Goal: Transaction & Acquisition: Purchase product/service

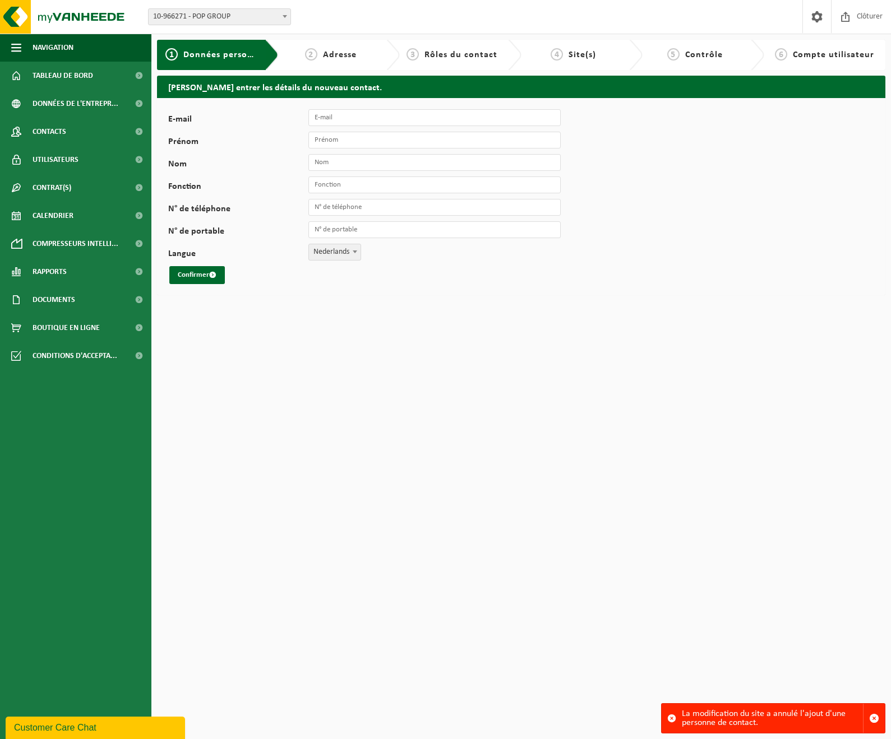
click at [219, 13] on span "10-966271 - POP GROUP" at bounding box center [220, 17] width 142 height 16
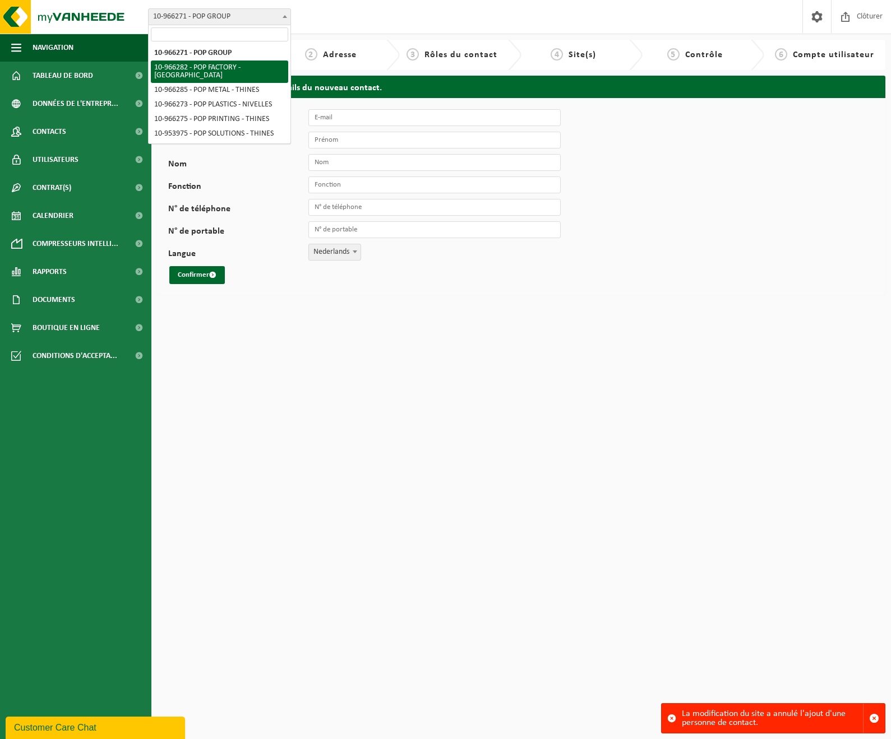
select select "152888"
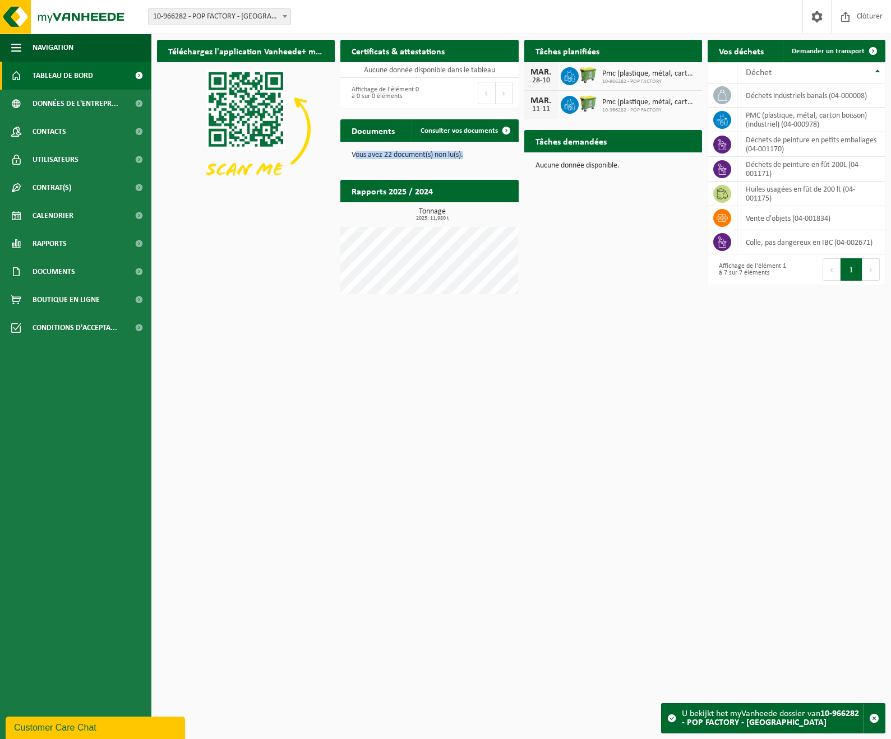
drag, startPoint x: 357, startPoint y: 153, endPoint x: 498, endPoint y: 158, distance: 140.8
click at [498, 158] on p "Vous avez 22 document(s) non lu(s)." at bounding box center [428, 155] width 155 height 8
click at [436, 145] on div "Vous avez 22 document(s) non lu(s)." at bounding box center [429, 155] width 178 height 27
click at [291, 45] on h2 "Téléchargez l'application Vanheede+ maintenant!" at bounding box center [246, 51] width 178 height 22
click at [871, 44] on span at bounding box center [873, 51] width 22 height 22
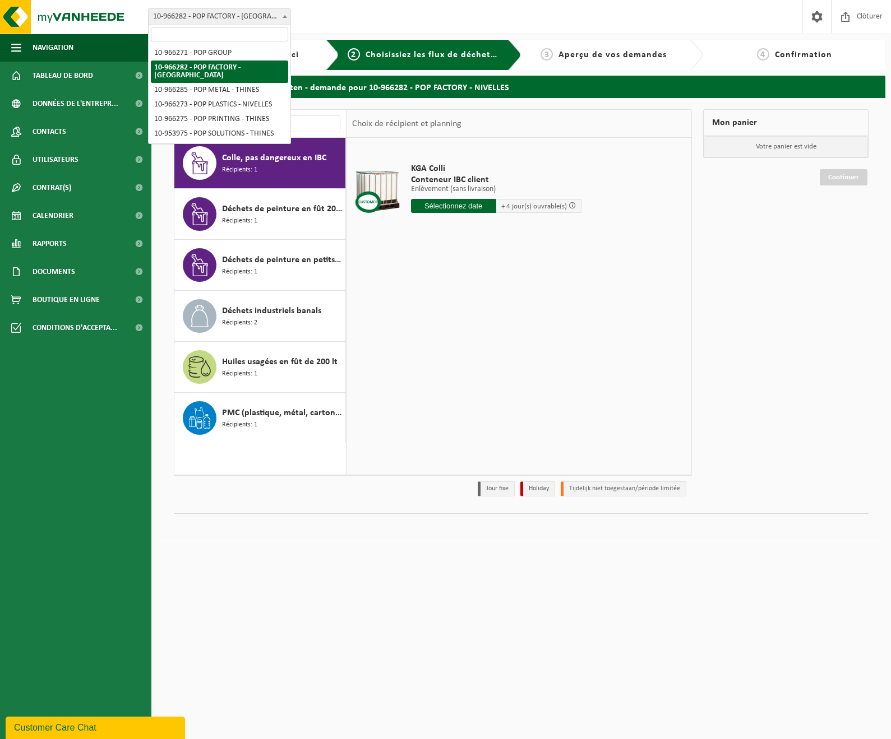
click at [254, 16] on span "10-966282 - POP FACTORY - [GEOGRAPHIC_DATA]" at bounding box center [220, 17] width 142 height 16
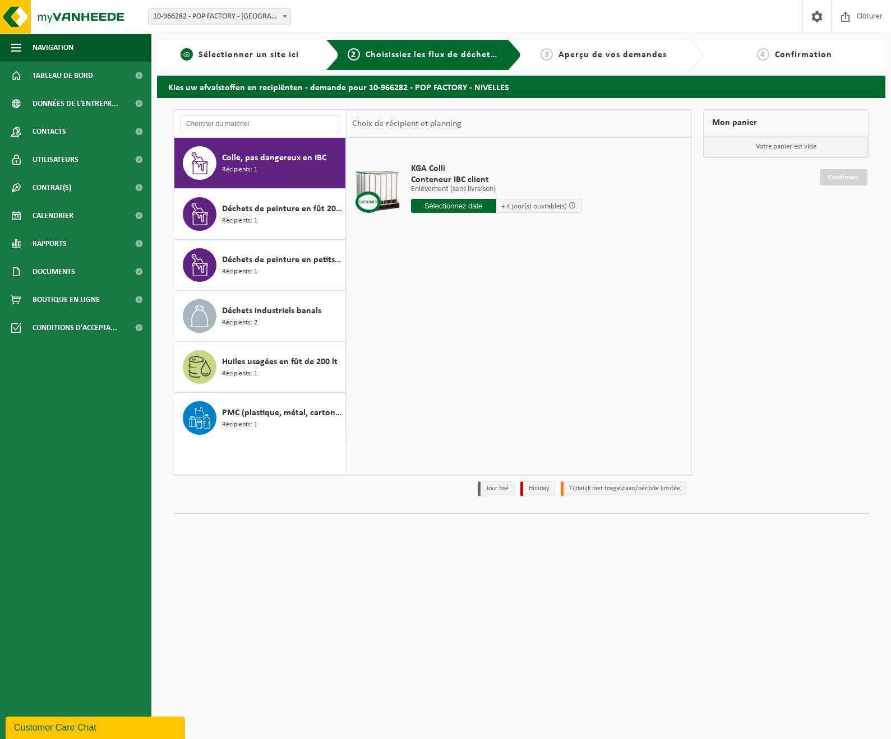
click at [281, 53] on span "Sélectionner un site ici" at bounding box center [248, 54] width 100 height 9
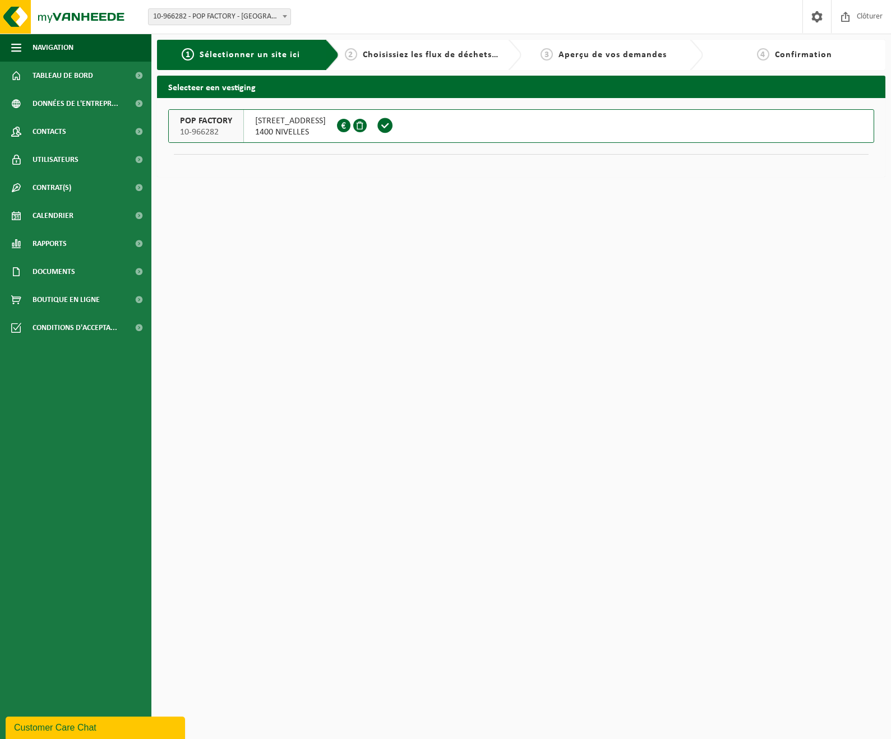
click at [326, 118] on span "RUE DU BOSQUET 41" at bounding box center [290, 120] width 71 height 11
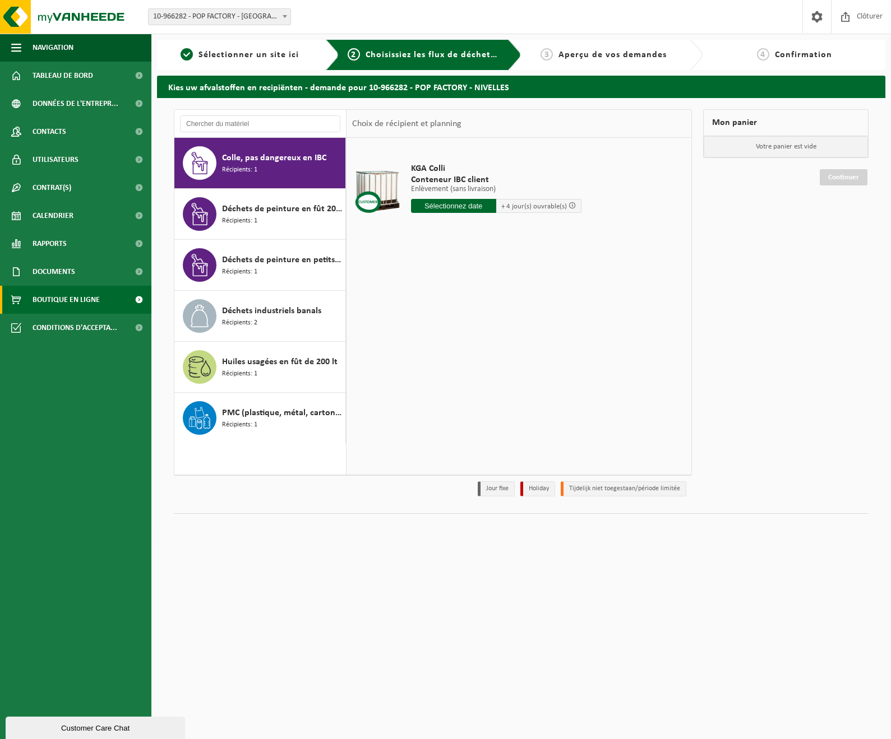
click at [78, 299] on span "Boutique en ligne" at bounding box center [66, 300] width 67 height 28
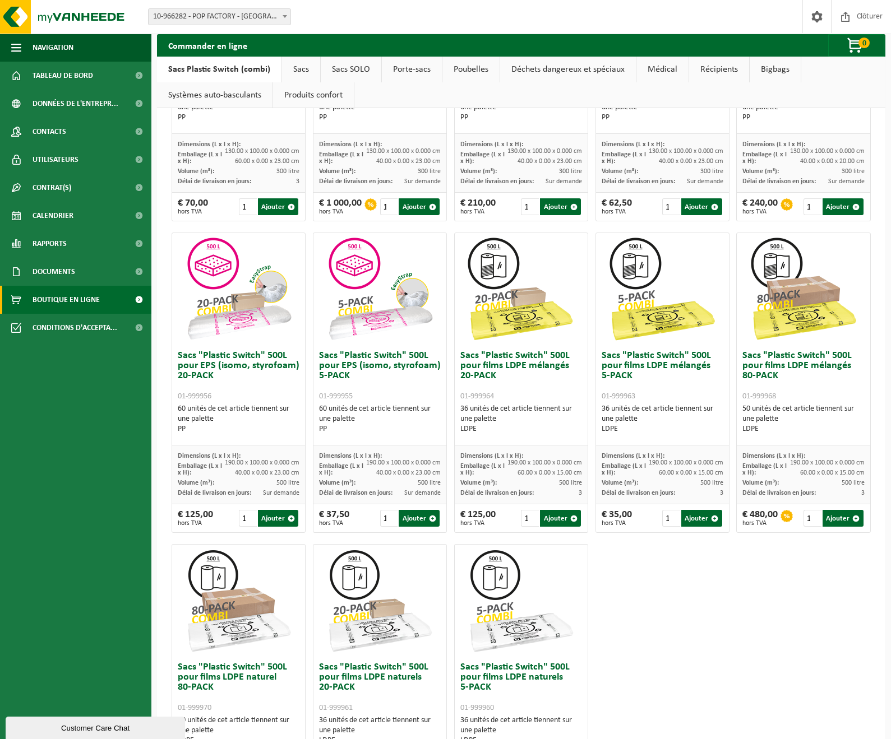
scroll to position [236, 0]
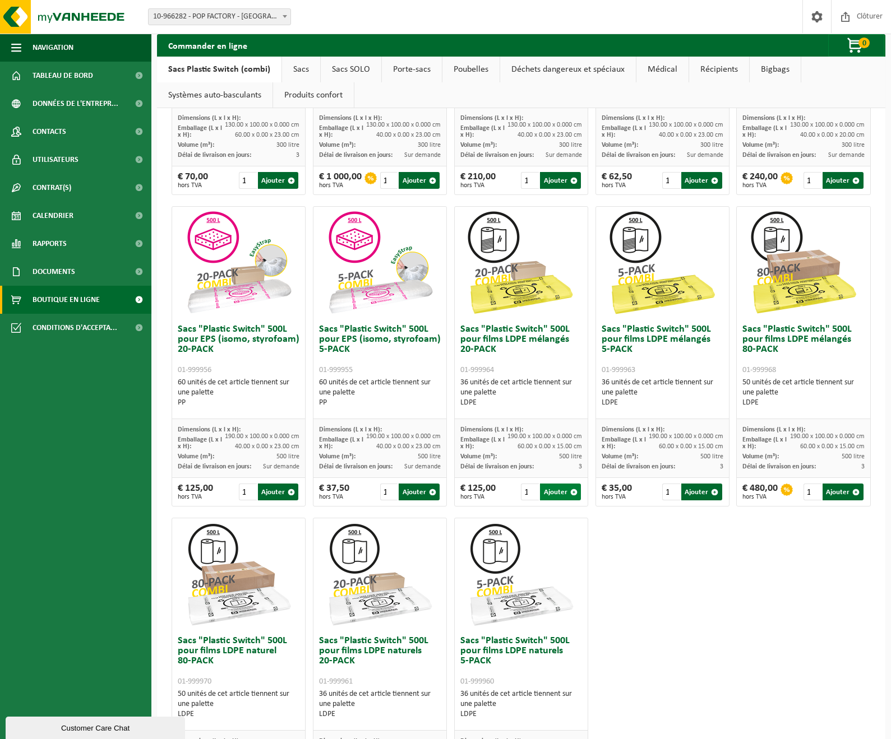
click at [562, 494] on button "Ajouter" at bounding box center [560, 492] width 41 height 17
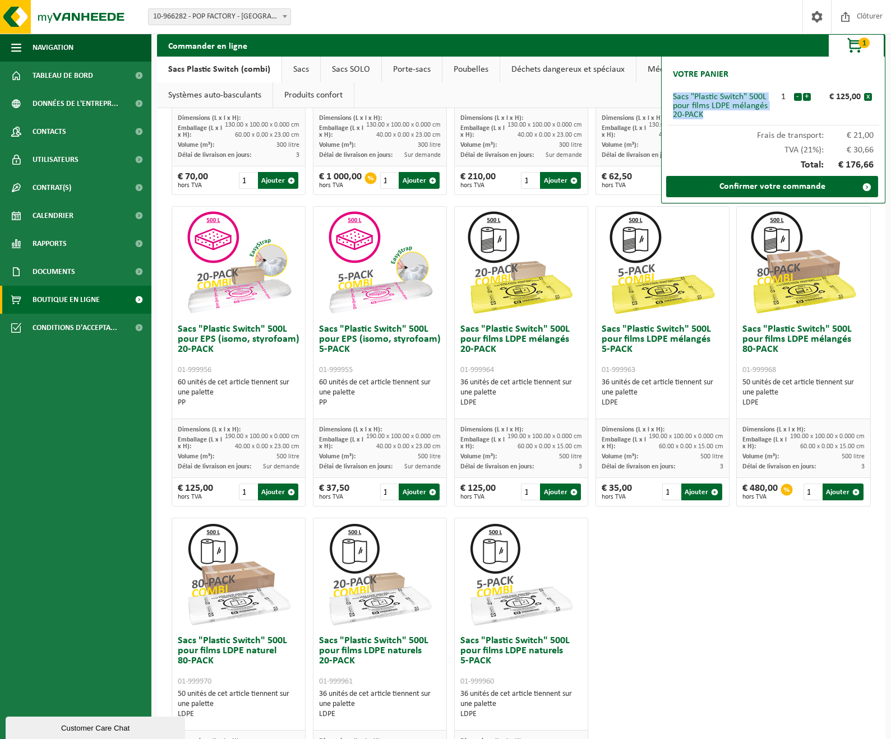
drag, startPoint x: 672, startPoint y: 96, endPoint x: 722, endPoint y: 112, distance: 52.5
click at [722, 113] on div "Sacs "Plastic Switch" 500L pour films LDPE mélangés 20-PACK" at bounding box center [723, 105] width 100 height 27
click at [844, 128] on div "Frais de transport: € 21,00" at bounding box center [773, 133] width 212 height 15
click at [830, 186] on link "Confirmer votre commande" at bounding box center [772, 186] width 212 height 21
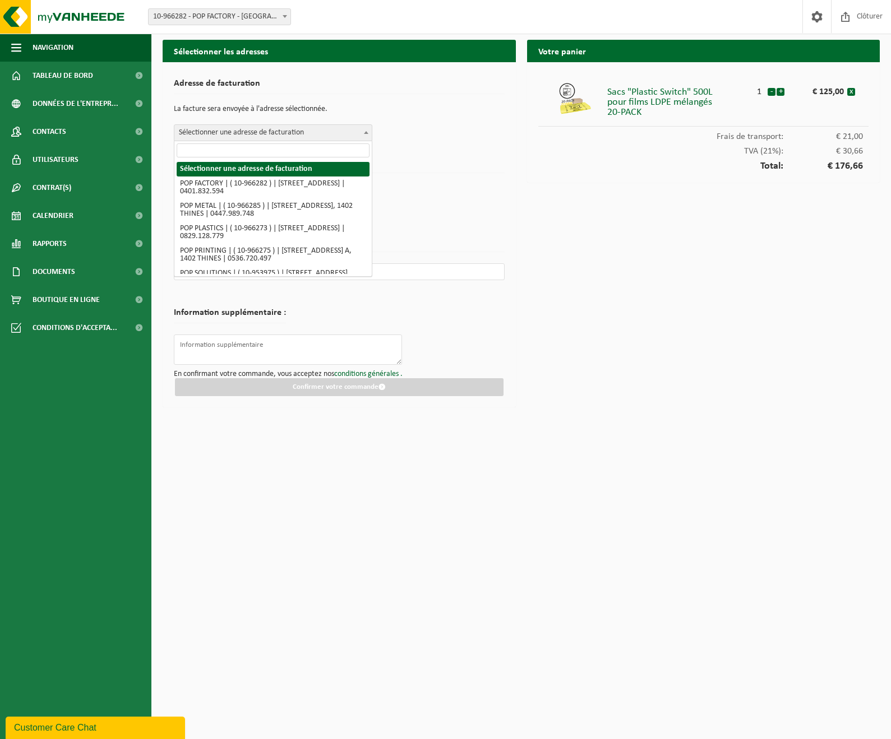
click at [305, 131] on span "Sélectionner une adresse de facturation" at bounding box center [272, 133] width 197 height 16
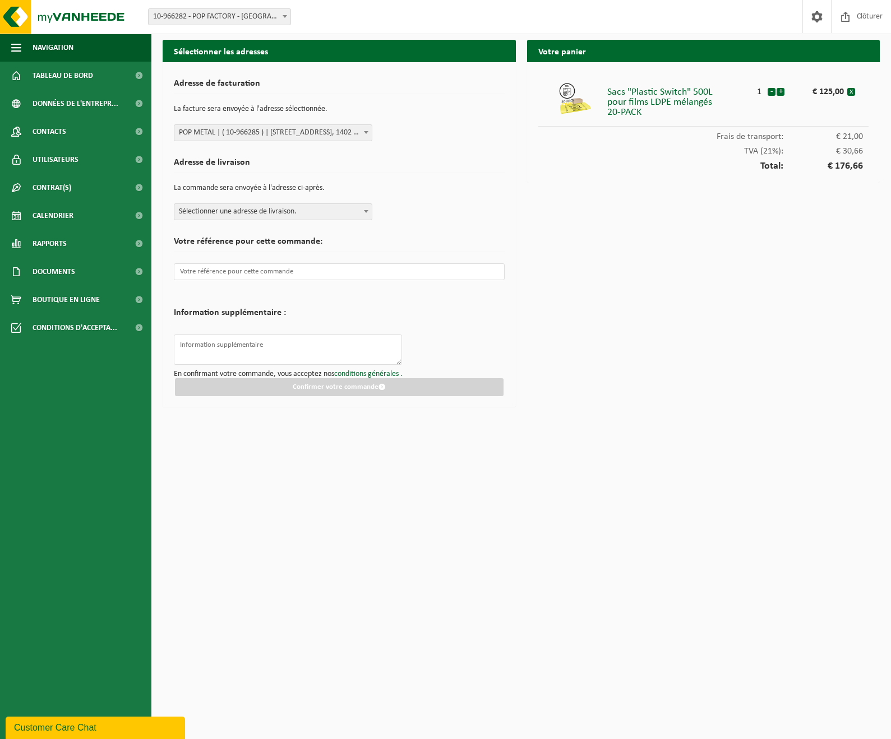
click at [308, 212] on span "Sélectionner une adresse de livraison." at bounding box center [272, 212] width 197 height 16
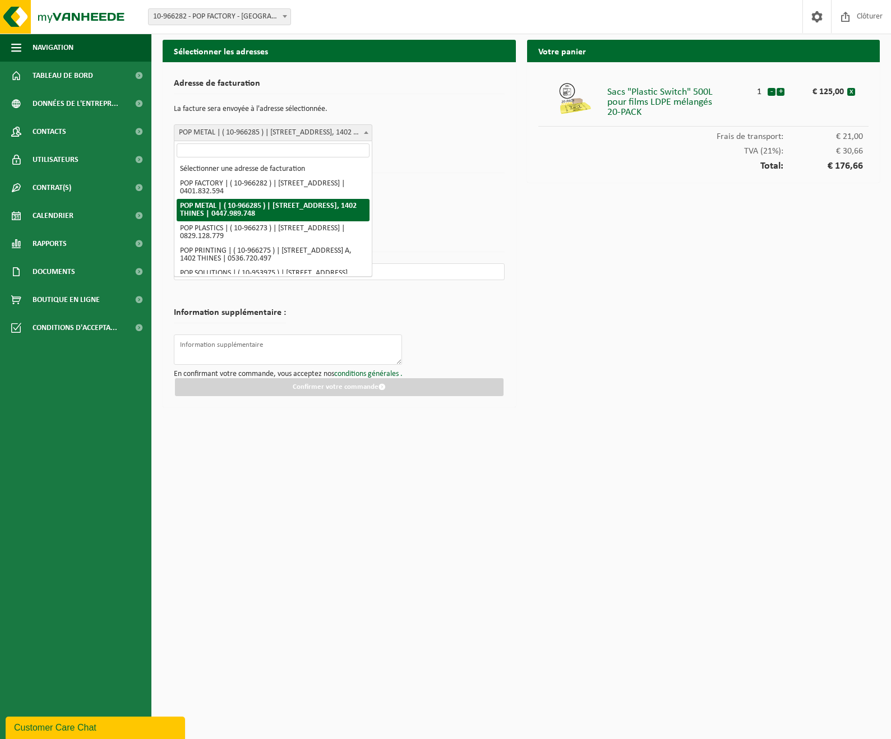
click at [303, 136] on span "POP METAL | ( 10-966285 ) | [STREET_ADDRESS], 1402 THINES | 0447.989.748" at bounding box center [272, 133] width 197 height 16
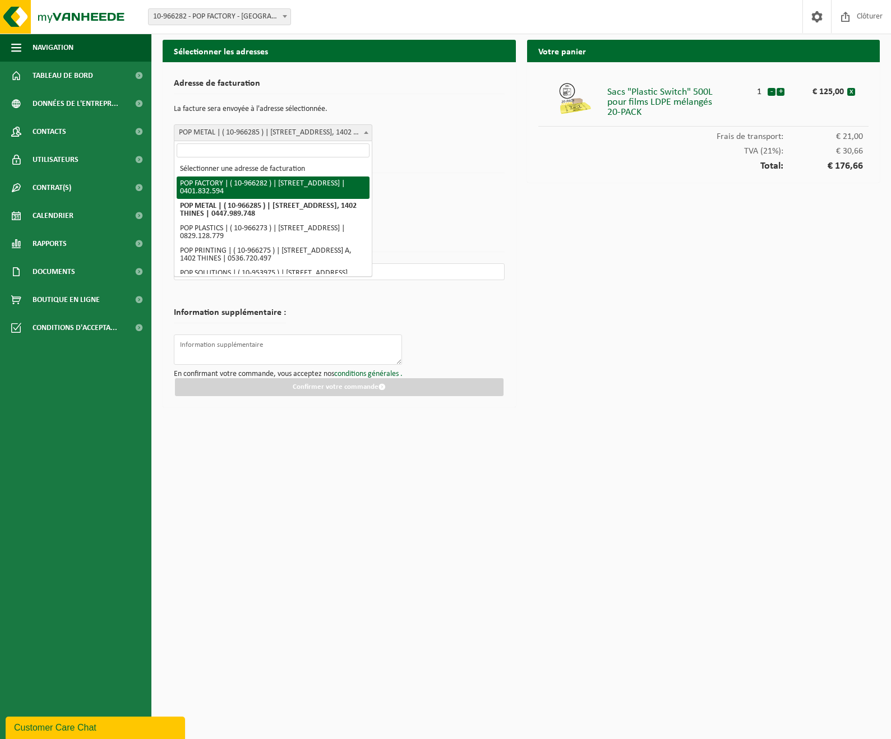
select select "152888"
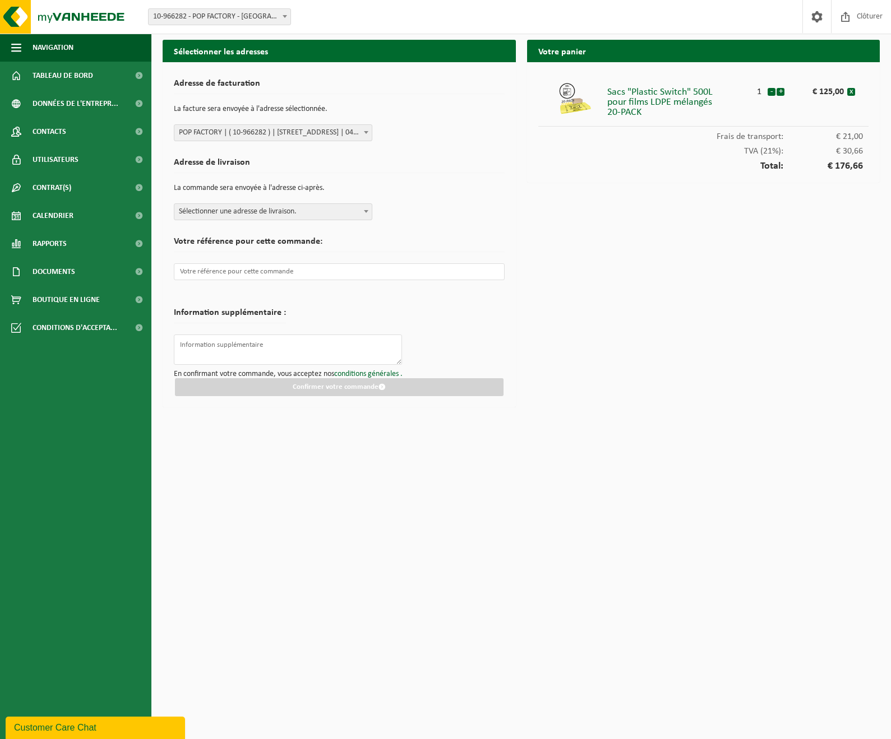
click at [288, 134] on span "POP FACTORY | ( 10-966282 ) | [STREET_ADDRESS] | 0401.832.594" at bounding box center [272, 133] width 197 height 16
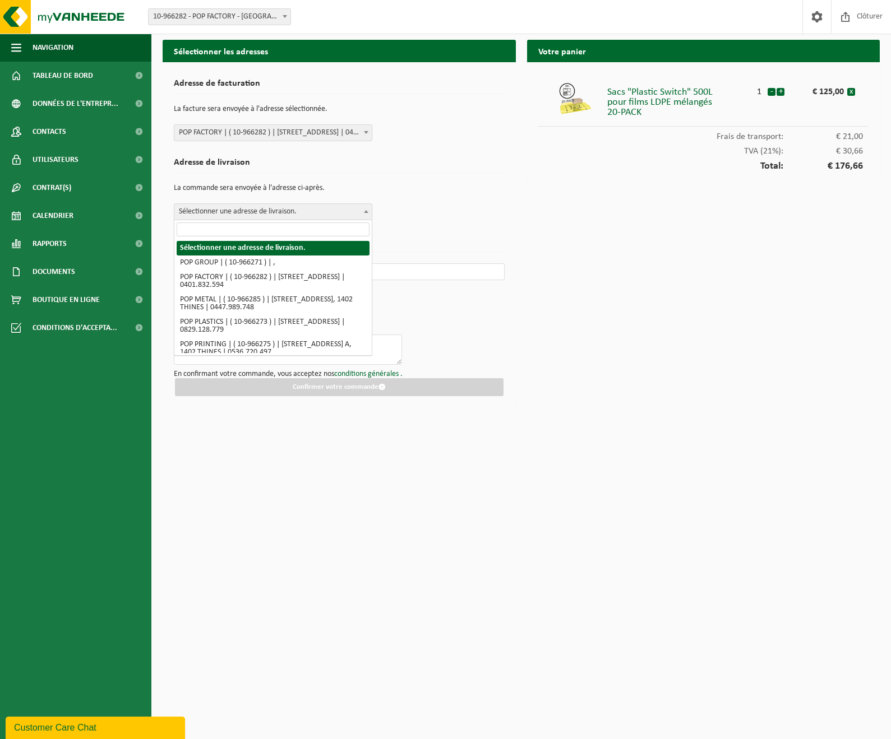
click at [290, 219] on span "Sélectionner une adresse de livraison." at bounding box center [272, 212] width 197 height 16
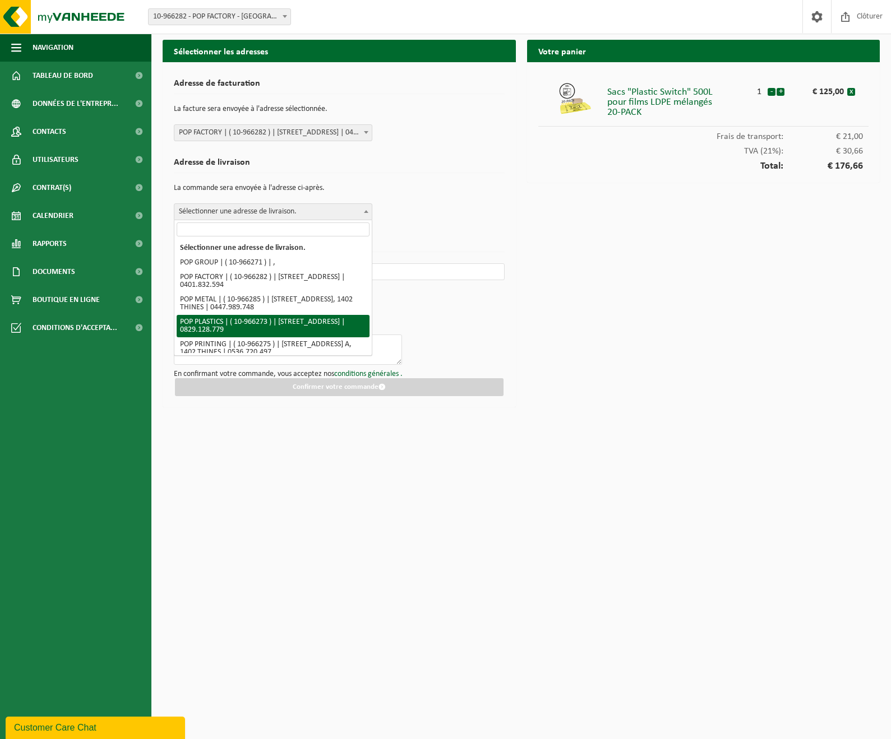
scroll to position [29, 0]
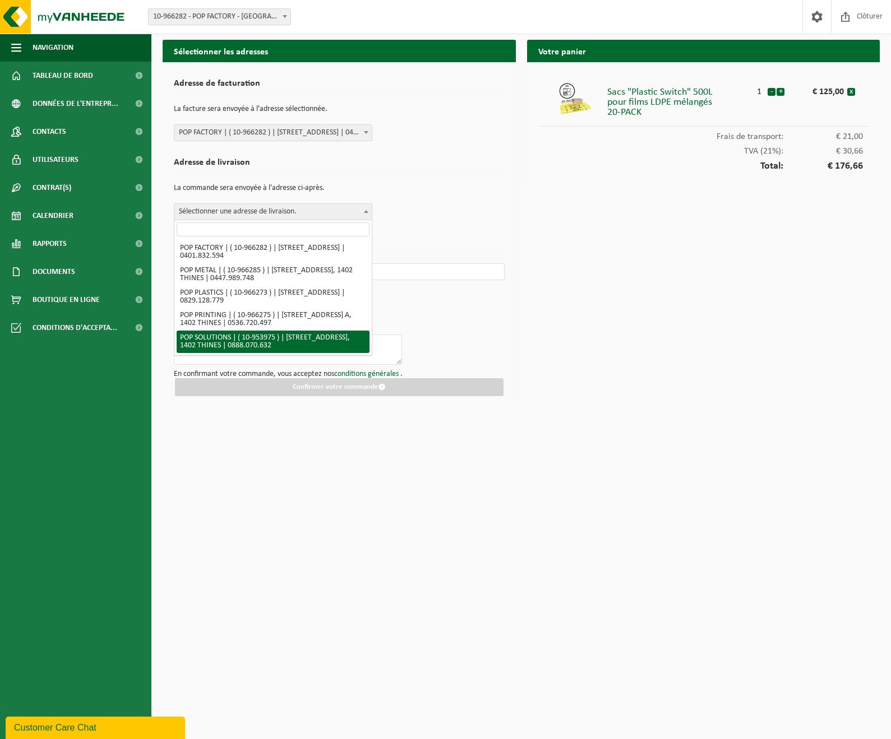
select select "152871"
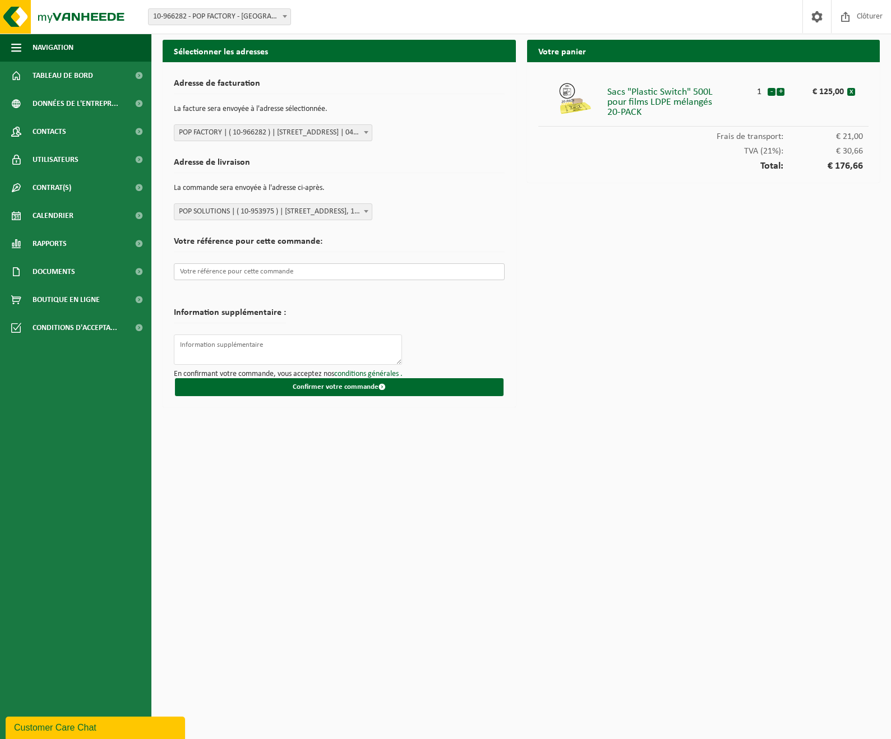
click at [278, 263] on input "text" at bounding box center [339, 271] width 331 height 17
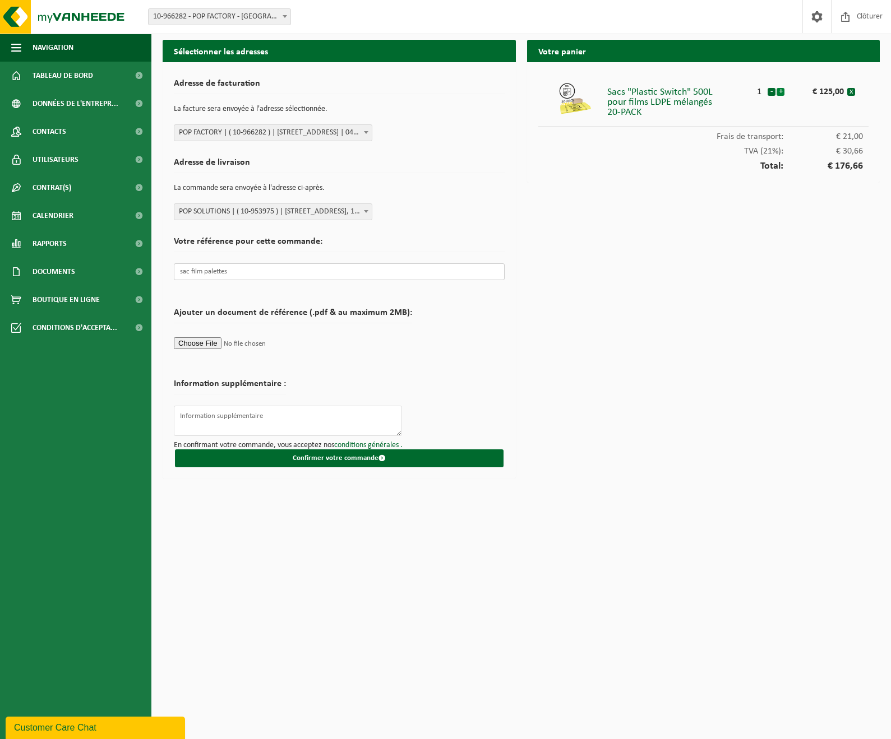
type input "sac film palettes"
click at [781, 92] on button "+" at bounding box center [780, 92] width 8 height 8
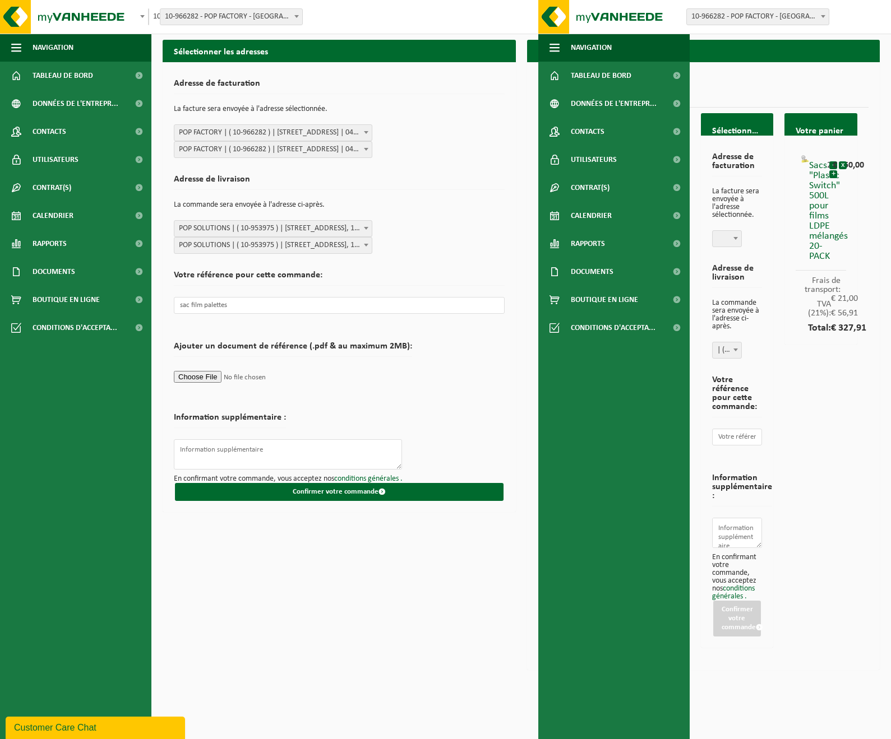
click at [816, 209] on div "Sacs "Plastic Switch" 500L pour films LDPE mélangés 20-PACK" at bounding box center [817, 208] width 17 height 107
click at [843, 164] on button "x" at bounding box center [843, 165] width 8 height 8
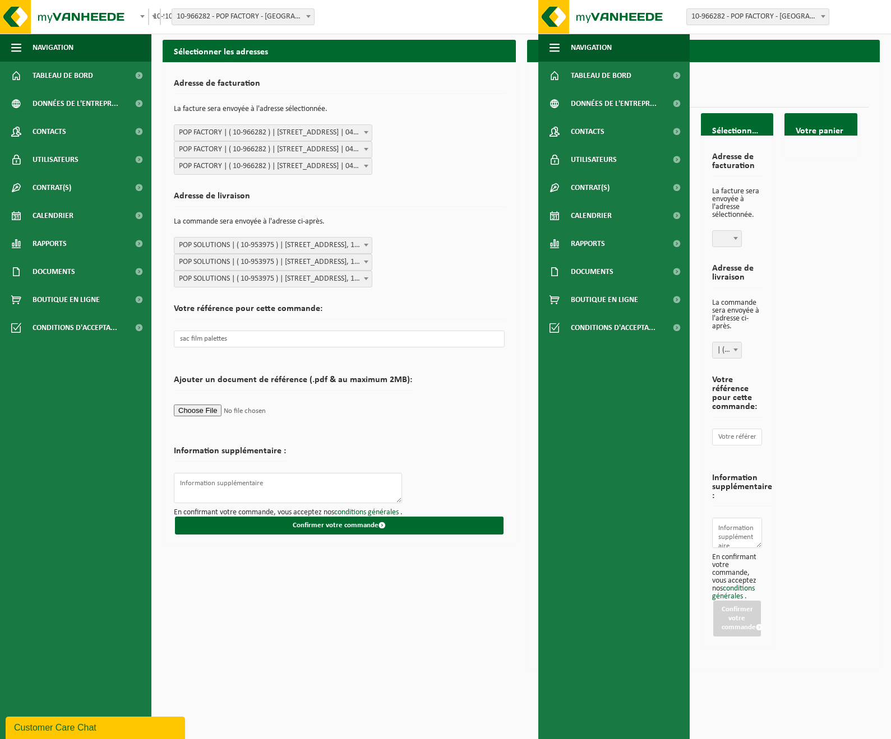
click at [479, 207] on div "Adresse de livraison La commande sera envoyée à l'adresse ci-après. Sélectionne…" at bounding box center [339, 236] width 331 height 101
click at [469, 128] on div "Adresse de facturation La facture sera envoyée à l'adresse sélectionnée. Sélect…" at bounding box center [339, 123] width 331 height 101
click at [784, 76] on div "Sélectionner les adresses Adresse de facturation La facture sera envoyée à l'ad…" at bounding box center [703, 363] width 331 height 580
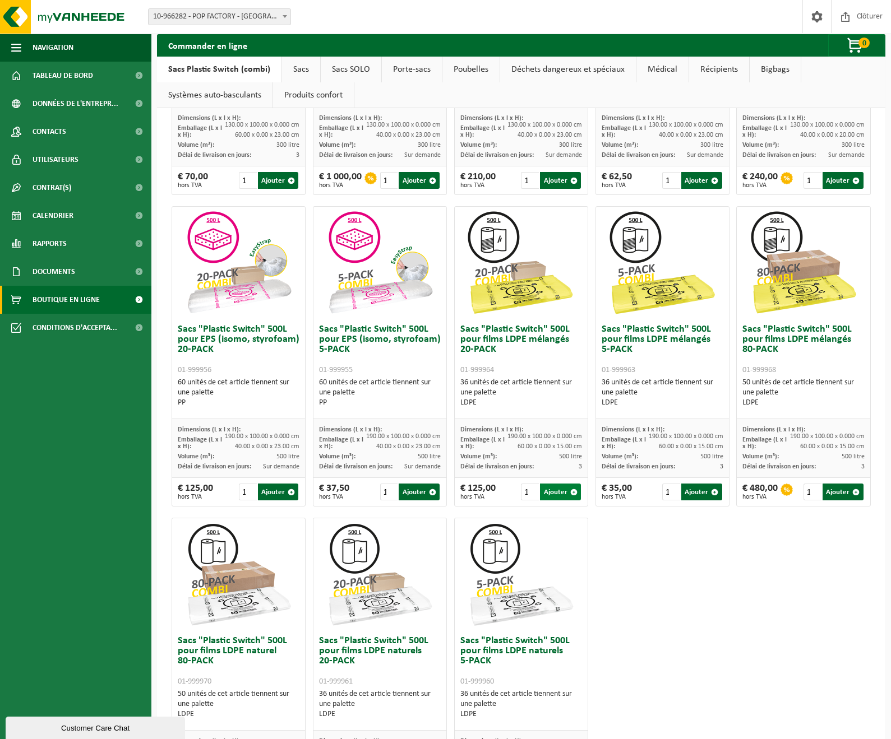
click at [559, 498] on button "Ajouter" at bounding box center [560, 492] width 41 height 17
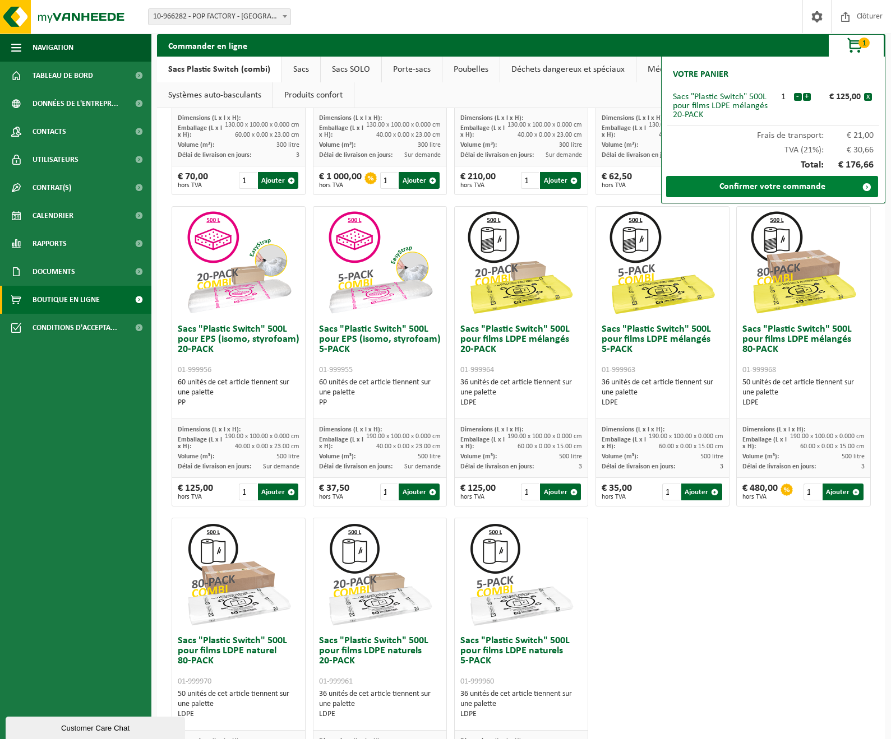
click at [807, 189] on link "Confirmer votre commande" at bounding box center [772, 186] width 212 height 21
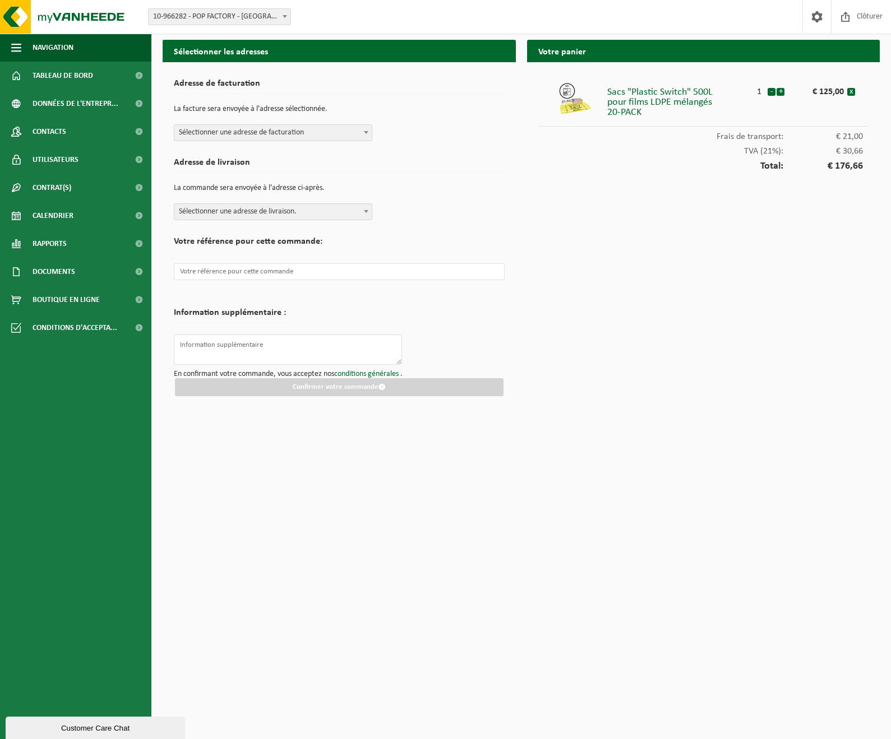
click at [316, 131] on span "Sélectionner une adresse de facturation" at bounding box center [272, 133] width 197 height 16
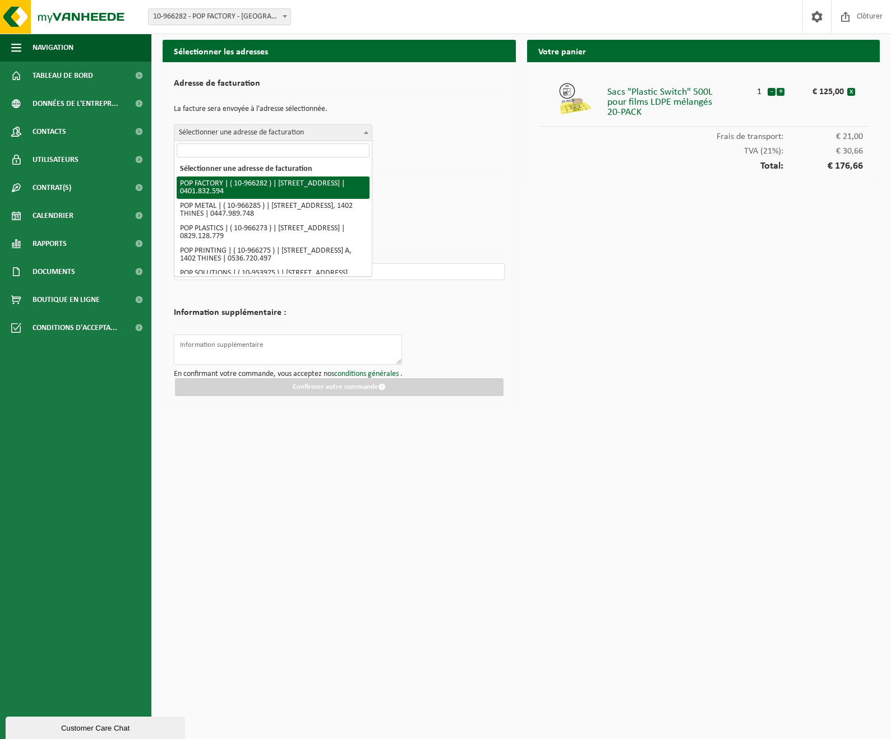
select select "152888"
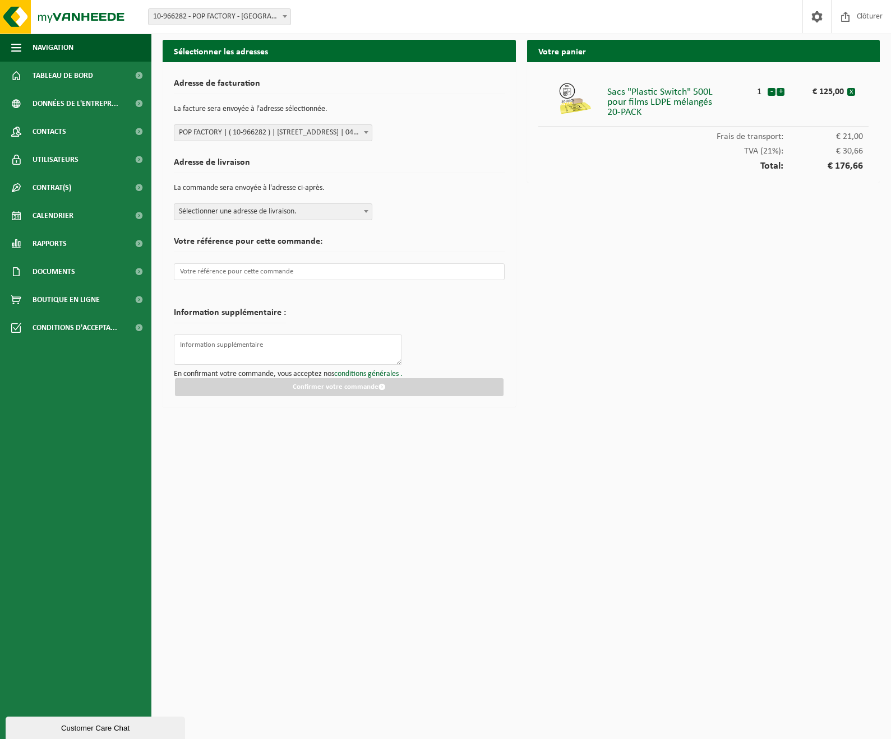
click at [292, 216] on span "Sélectionner une adresse de livraison." at bounding box center [272, 212] width 197 height 16
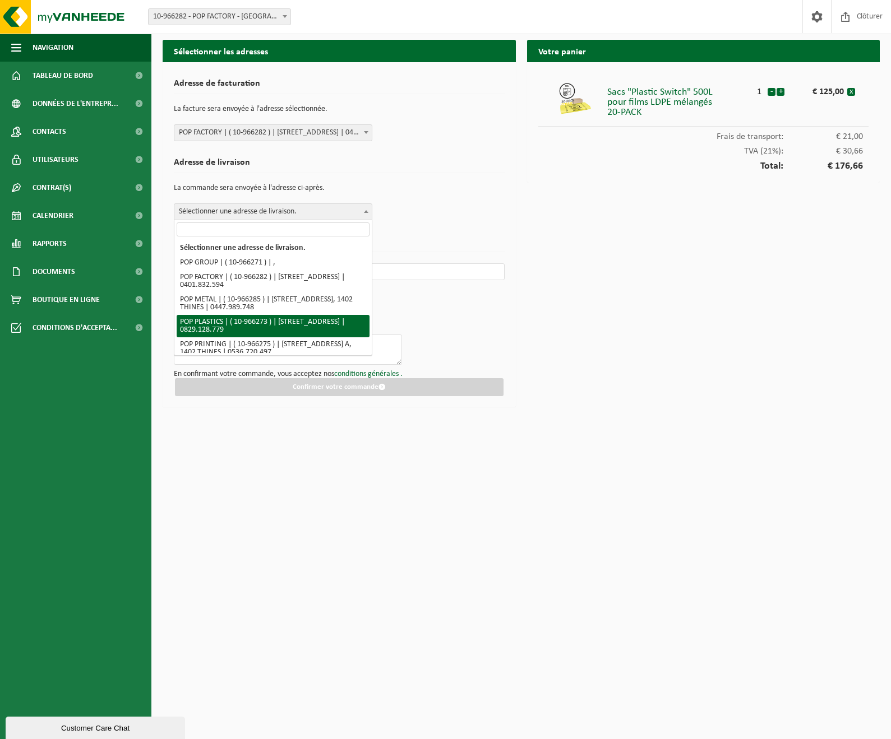
scroll to position [29, 0]
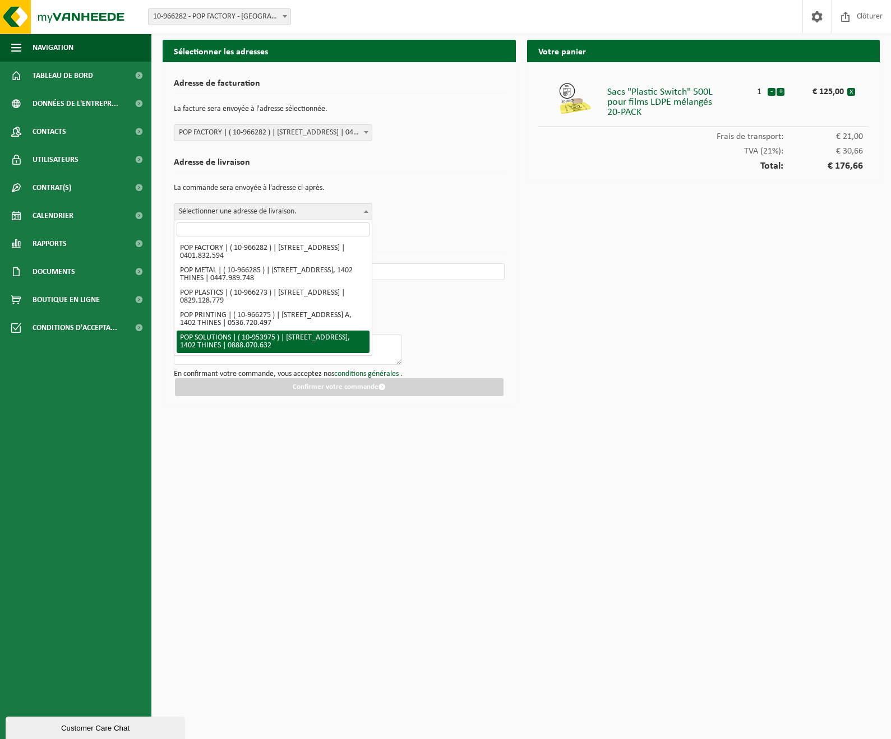
select select "152871"
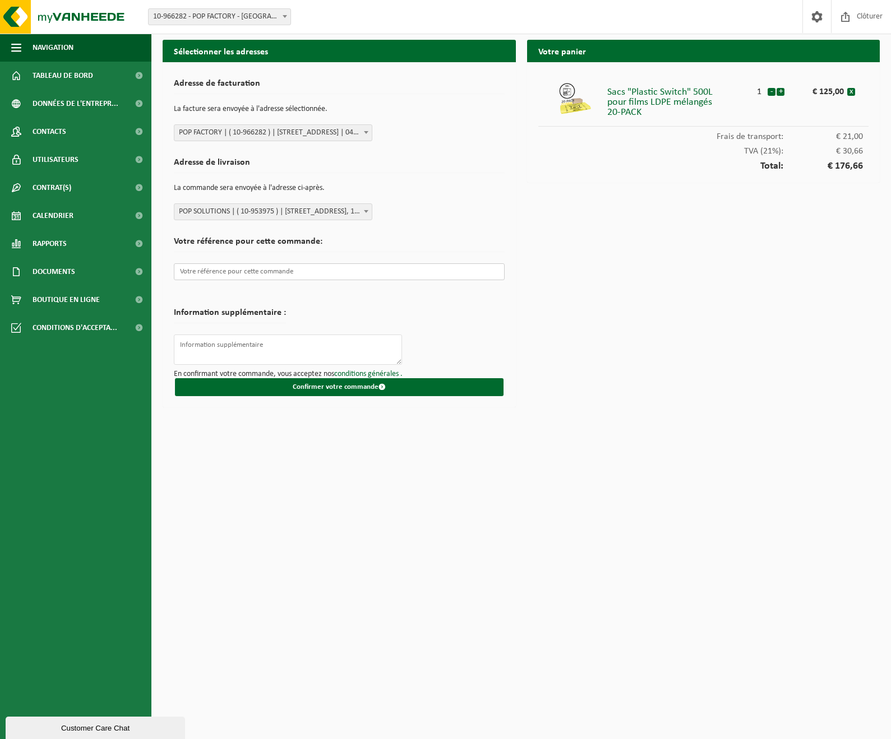
click at [281, 270] on input "text" at bounding box center [339, 271] width 331 height 17
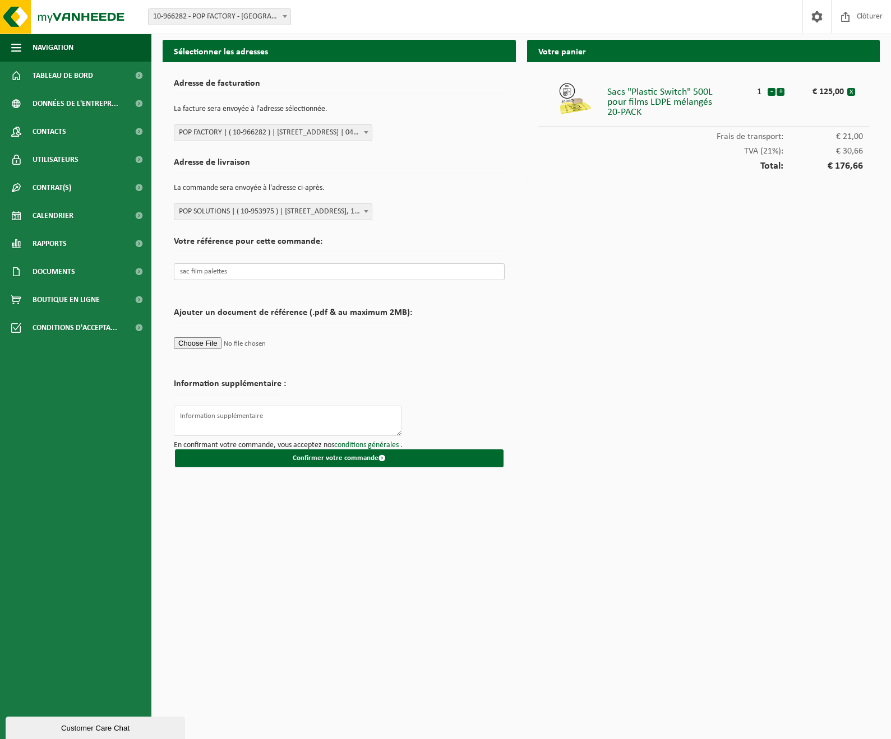
type input "sac film palettes"
click at [482, 350] on form "Adresse de facturation La facture sera envoyée à l'adresse sélectionnée. Sélect…" at bounding box center [339, 270] width 331 height 394
click at [245, 451] on button "Confirmer votre commande" at bounding box center [339, 459] width 328 height 18
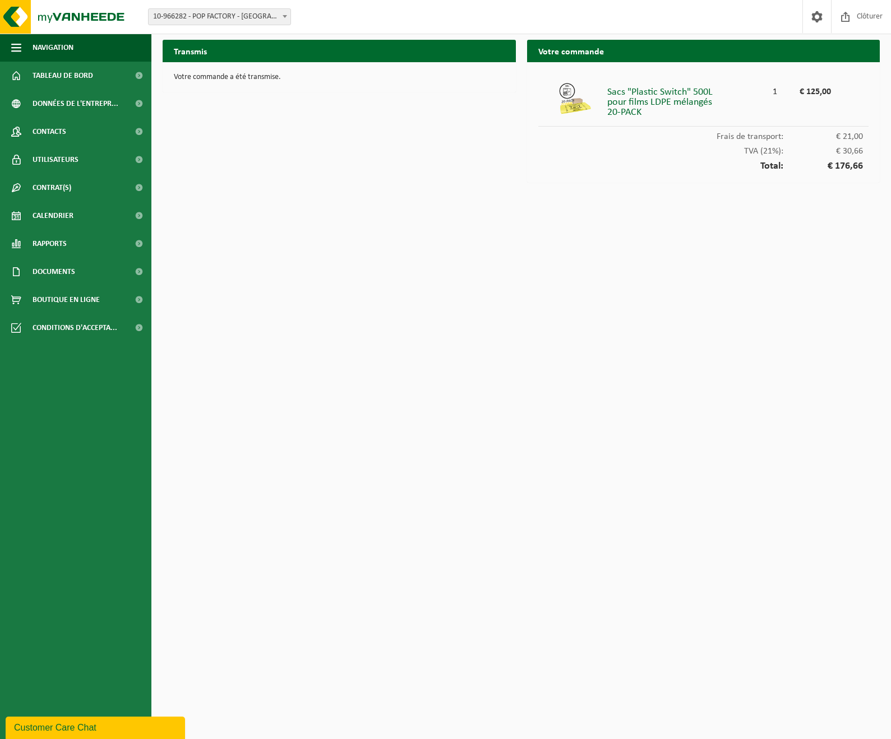
click at [585, 344] on html "Site: 10-966271 - POP GROUP 10-966282 - POP FACTORY - NIVELLES 10-966285 - POP …" at bounding box center [445, 369] width 891 height 739
